Goal: Information Seeking & Learning: Learn about a topic

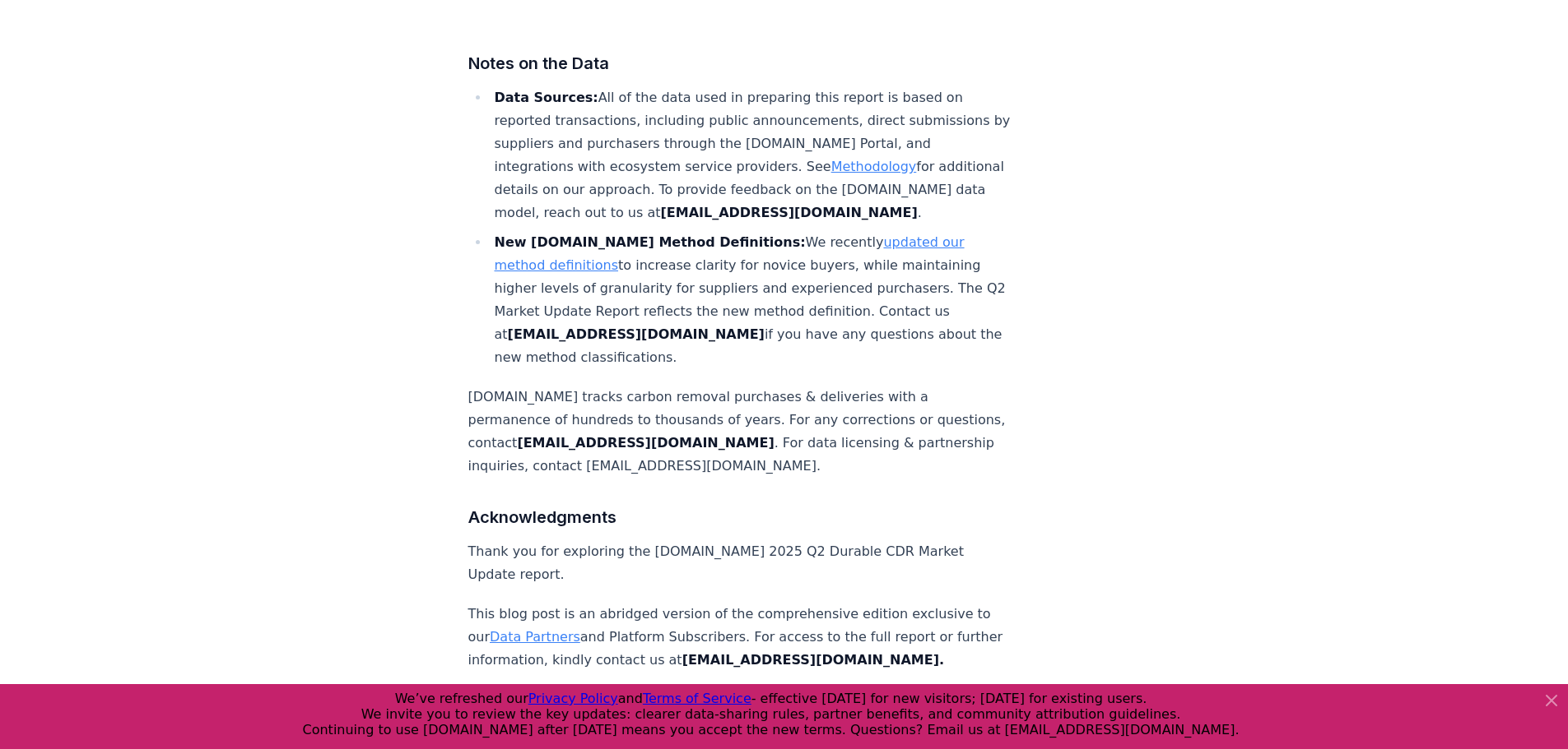
scroll to position [10530, 0]
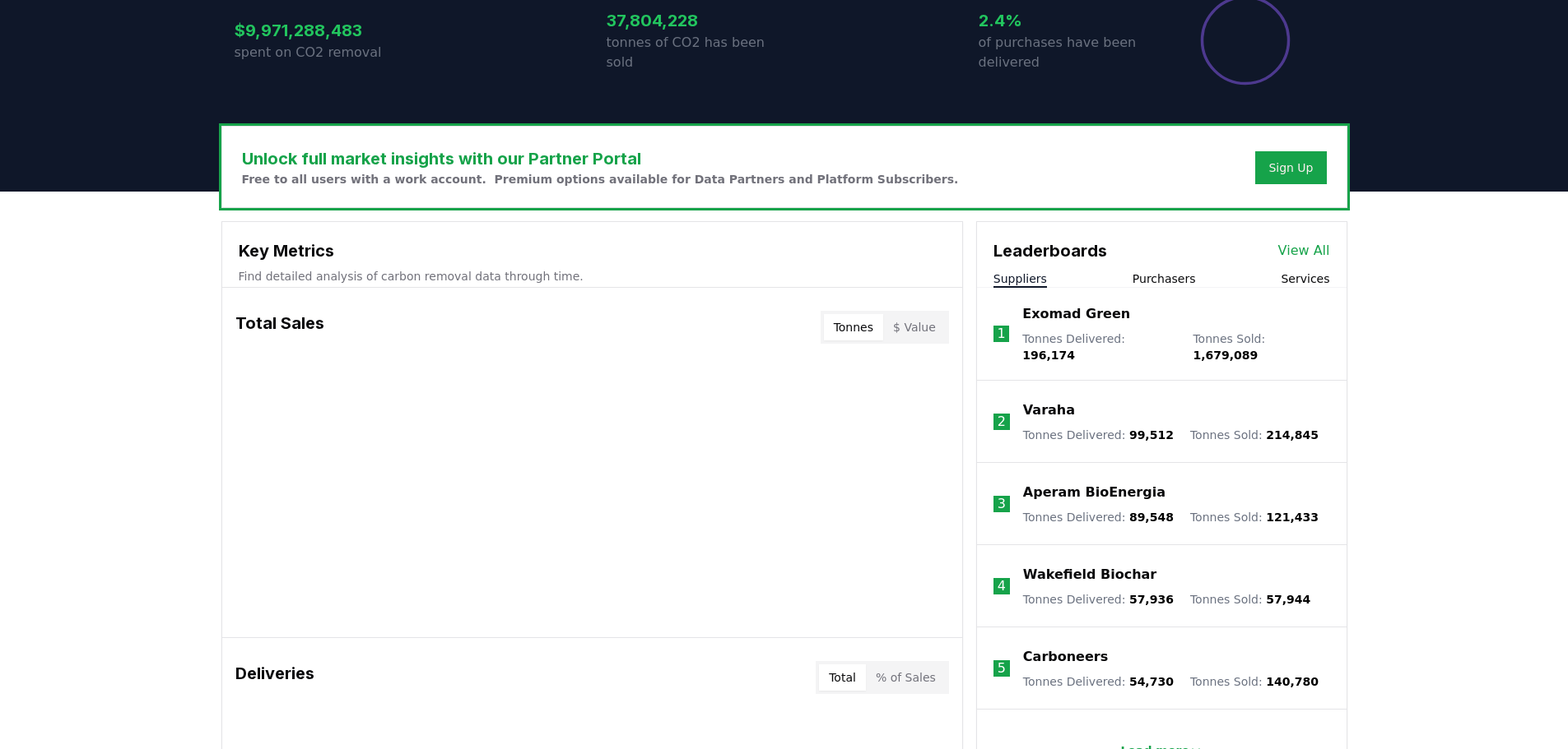
scroll to position [411, 0]
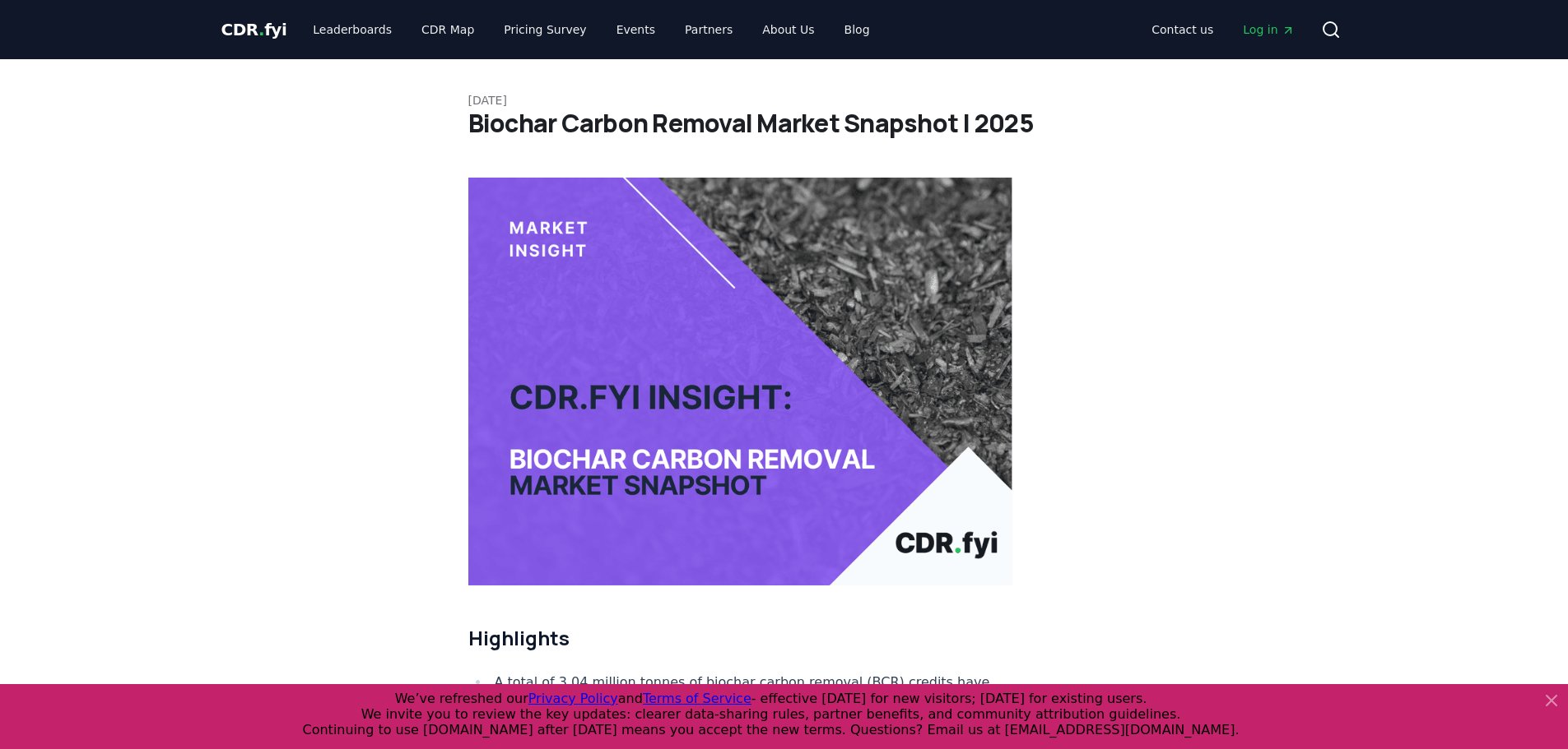
click at [1251, 571] on icon at bounding box center [1550, 700] width 19 height 19
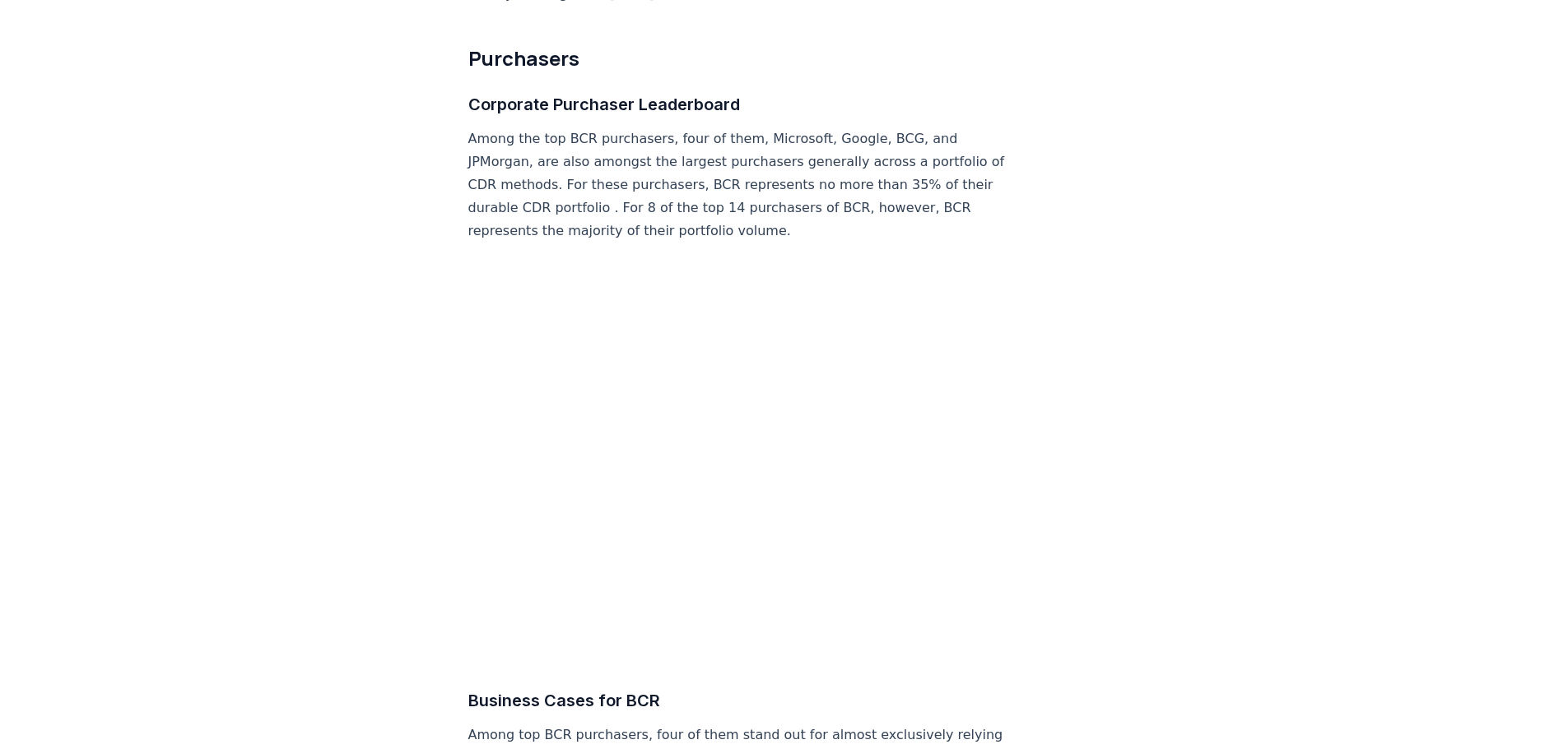
scroll to position [6663, 0]
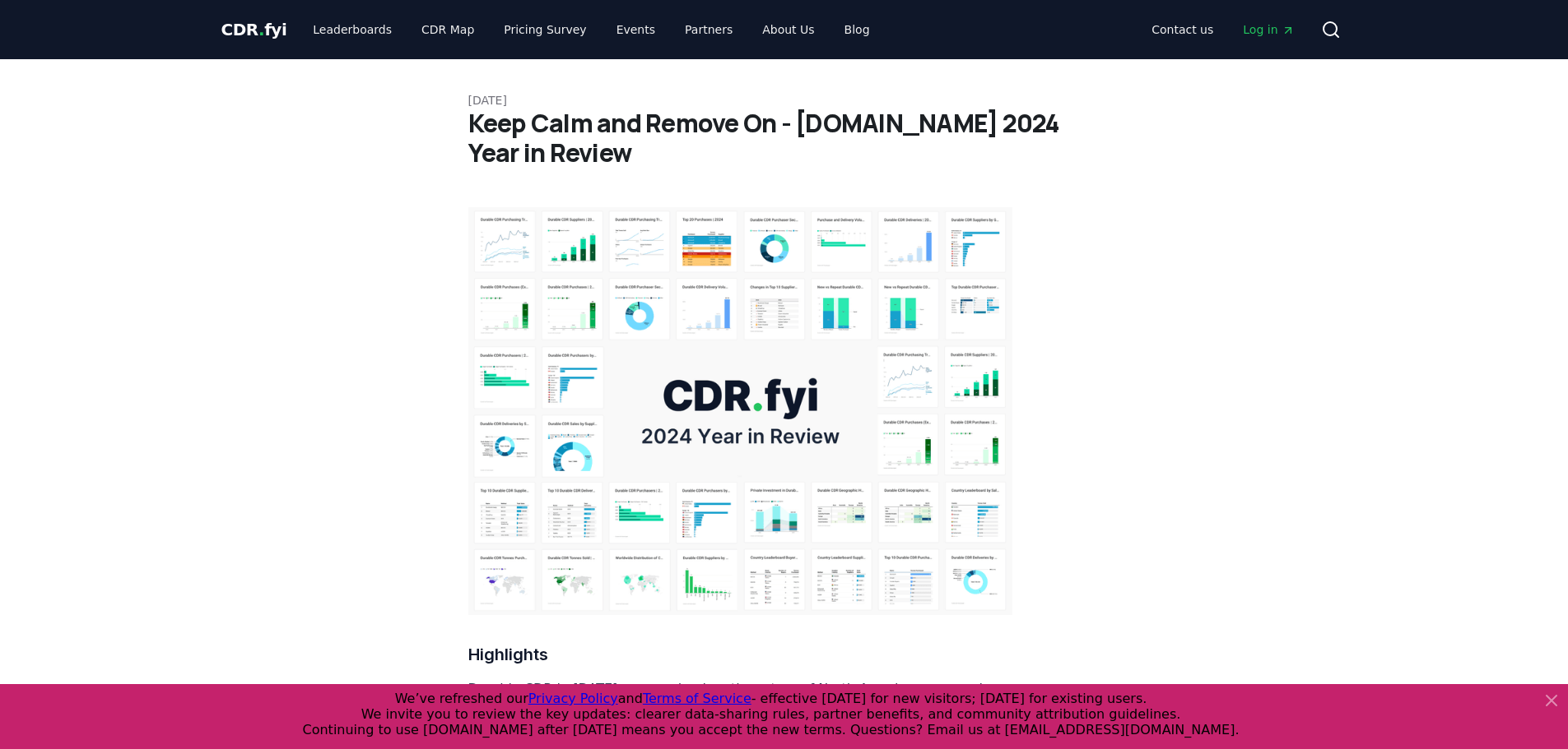
click at [570, 381] on img at bounding box center [741, 411] width 545 height 408
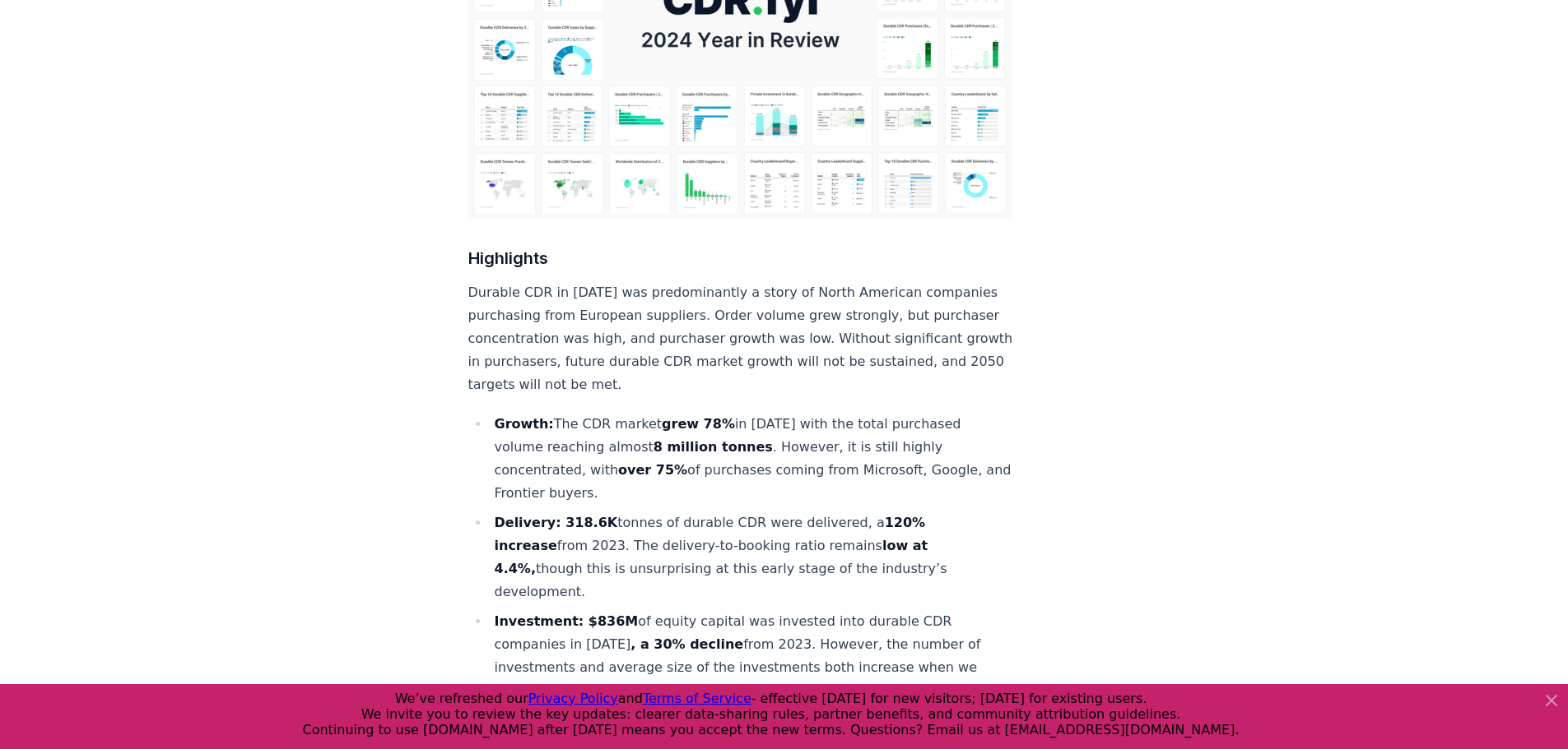
scroll to position [411, 0]
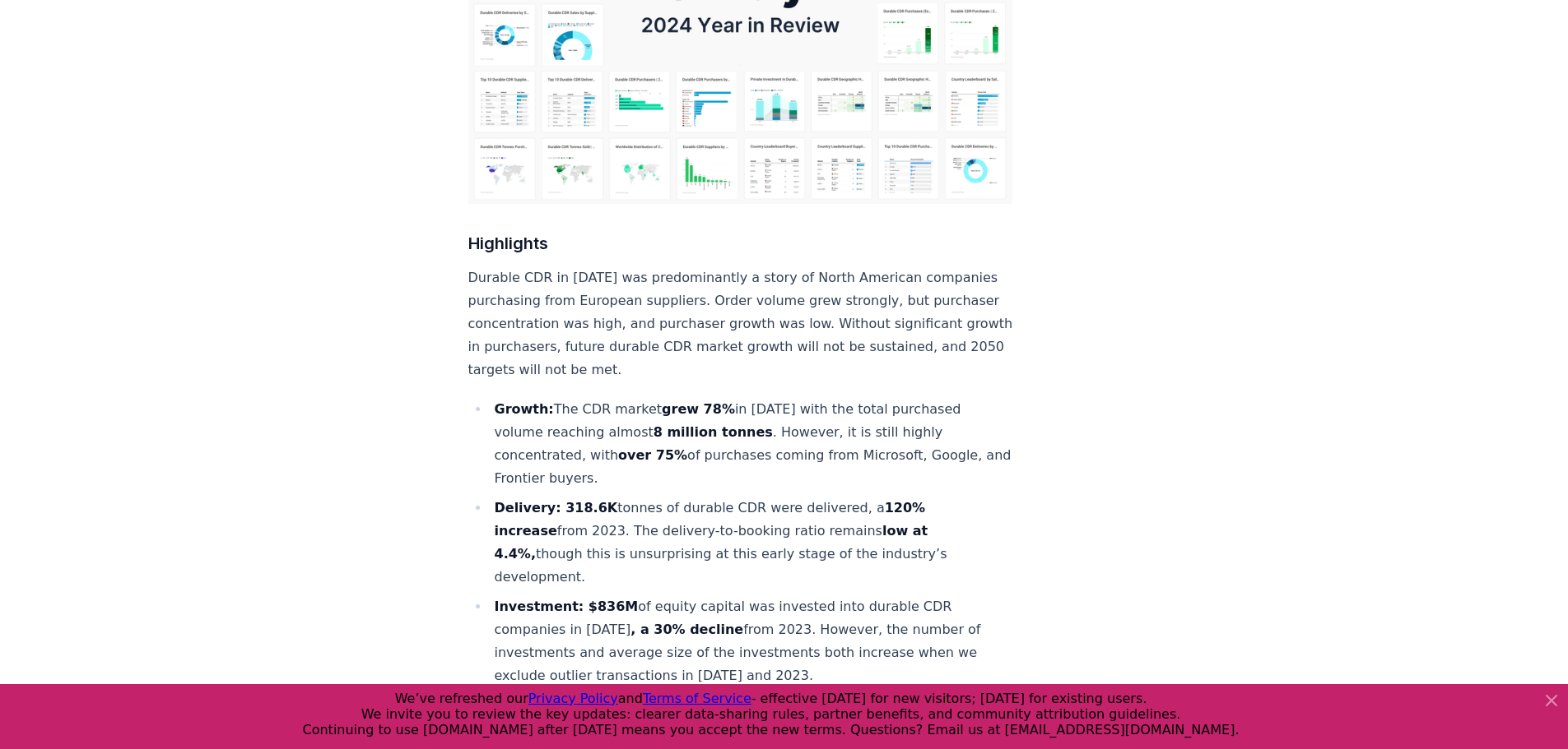
click at [1554, 702] on icon at bounding box center [1550, 700] width 19 height 19
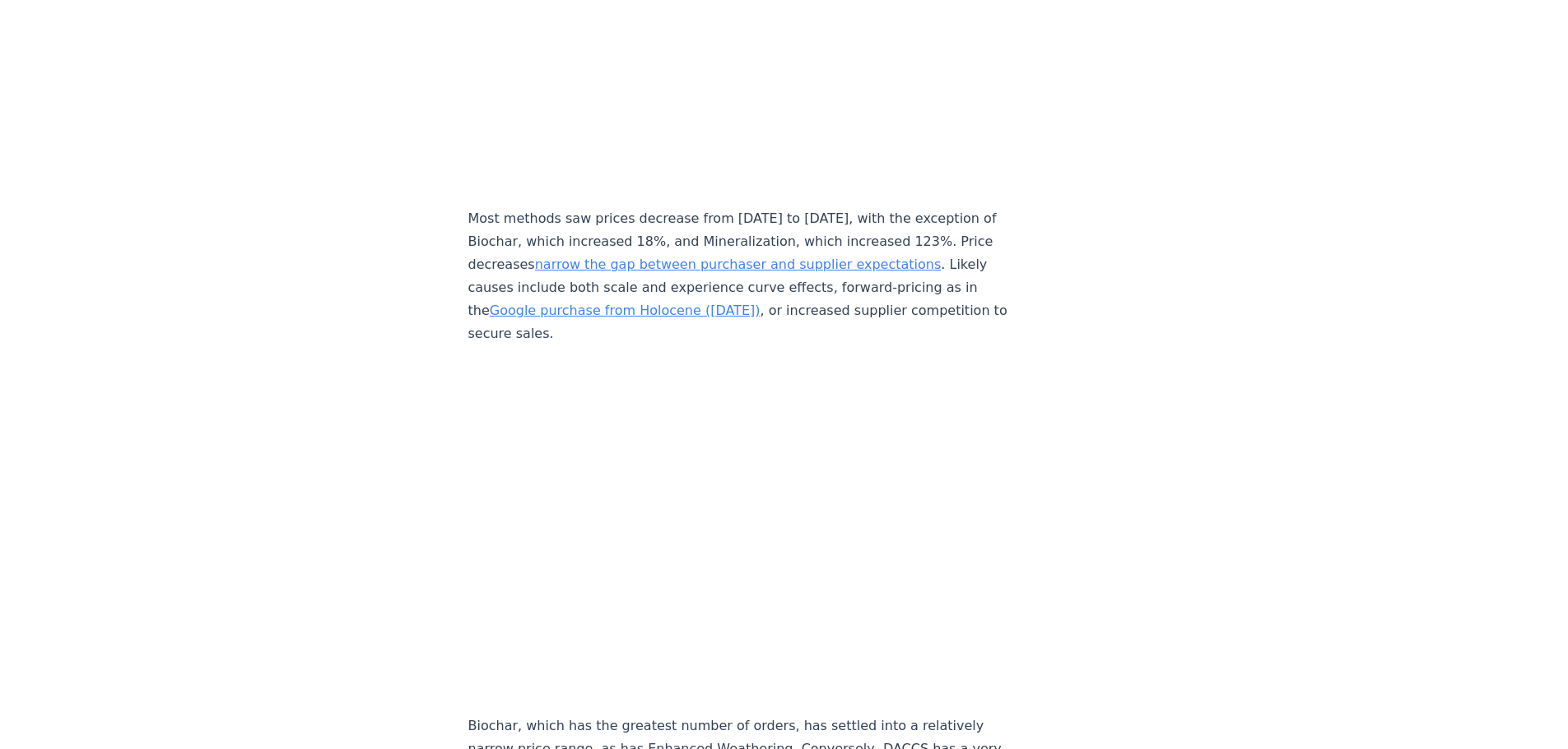
scroll to position [7239, 0]
